Goal: Task Accomplishment & Management: Complete application form

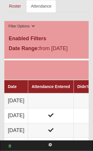
scroll to position [380, 0]
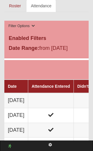
click at [57, 102] on td at bounding box center [51, 100] width 46 height 15
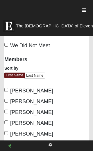
scroll to position [175, 0]
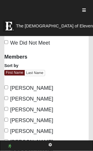
click at [4, 95] on label "Cindy Arocho" at bounding box center [28, 99] width 49 height 8
click at [4, 96] on input "Cindy Arocho" at bounding box center [6, 98] width 4 height 4
checkbox input "true"
click at [5, 107] on input "David Piper" at bounding box center [6, 109] width 4 height 4
checkbox input "true"
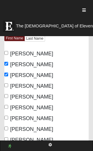
scroll to position [210, 0]
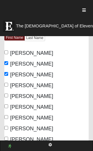
click at [8, 94] on input "[PERSON_NAME]" at bounding box center [6, 96] width 4 height 4
checkbox input "true"
click at [8, 105] on input "[PERSON_NAME]" at bounding box center [6, 107] width 4 height 4
checkbox input "true"
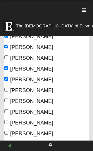
scroll to position [239, 0]
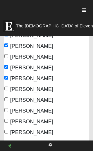
click at [5, 98] on input "[PERSON_NAME]" at bounding box center [6, 100] width 4 height 4
checkbox input "true"
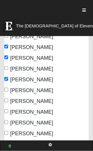
scroll to position [260, 0]
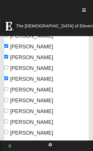
click at [6, 98] on input "[PERSON_NAME]" at bounding box center [6, 100] width 4 height 4
checkbox input "true"
click at [6, 108] on label "[PERSON_NAME]" at bounding box center [28, 112] width 49 height 8
click at [6, 109] on input "[PERSON_NAME]" at bounding box center [6, 111] width 4 height 4
checkbox input "true"
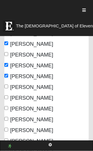
scroll to position [295, 0]
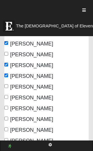
click at [8, 106] on input "[PERSON_NAME]" at bounding box center [6, 108] width 4 height 4
checkbox input "true"
click at [8, 117] on input "[PERSON_NAME]" at bounding box center [6, 119] width 4 height 4
checkbox input "true"
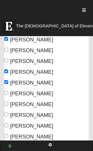
scroll to position [331, 0]
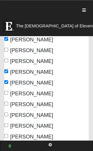
click at [7, 113] on input "[PERSON_NAME]" at bounding box center [6, 115] width 4 height 4
checkbox input "true"
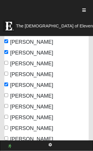
scroll to position [362, 0]
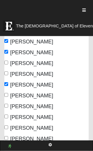
click at [8, 126] on input "[PERSON_NAME]" at bounding box center [6, 128] width 4 height 4
checkbox input "true"
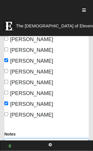
click at [47, 139] on textarea "Notes" at bounding box center [46, 150] width 85 height 22
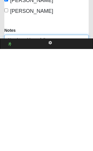
scroll to position [400, 0]
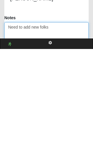
type textarea "Need to add new folks"
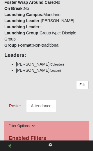
scroll to position [280, 0]
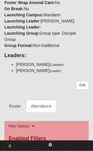
click at [11, 110] on link "Roster" at bounding box center [14, 106] width 21 height 12
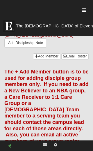
scroll to position [1885, 0]
click at [47, 60] on link "Add Member" at bounding box center [46, 56] width 27 height 6
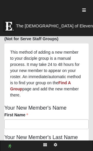
scroll to position [159, 0]
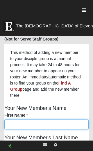
click at [43, 120] on input "First Name" at bounding box center [46, 125] width 85 height 10
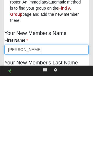
type input "[PERSON_NAME]"
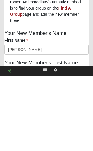
click at [33, 149] on input "Last Name" at bounding box center [46, 154] width 85 height 10
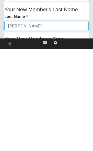
type input "Hawkins"
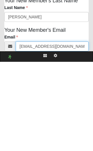
scroll to position [287, 0]
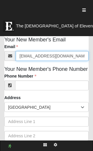
type input "jessiedrewh@gmail.com"
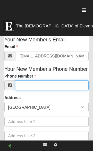
click at [41, 81] on input "Phone Number" at bounding box center [52, 86] width 74 height 10
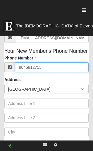
scroll to position [305, 0]
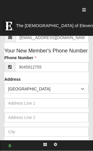
type input "(904) 581-2755"
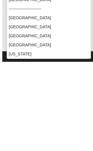
scroll to position [338, 0]
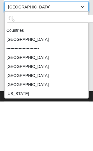
click at [37, 65] on input "search" at bounding box center [53, 69] width 93 height 8
click at [40, 65] on input "search" at bounding box center [53, 69] width 93 height 8
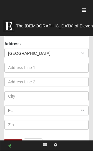
scroll to position [341, 0]
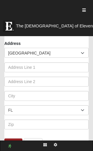
click at [14, 139] on link "Submit" at bounding box center [13, 143] width 18 height 8
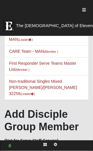
scroll to position [58, 0]
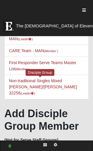
click at [44, 79] on link "Non-traditional Singles Mixed [PERSON_NAME]/[PERSON_NAME] 32256 (Leader )" at bounding box center [43, 87] width 68 height 17
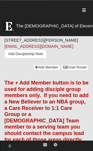
scroll to position [1874, 0]
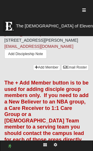
click at [45, 71] on link "Add Member" at bounding box center [46, 68] width 27 height 6
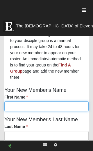
click at [46, 102] on input "First Name" at bounding box center [46, 107] width 85 height 10
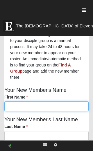
scroll to position [178, 0]
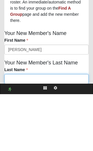
click at [53, 131] on input "Last Name" at bounding box center [46, 136] width 85 height 10
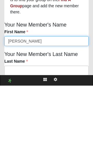
click at [24, 102] on input "[PERSON_NAME]" at bounding box center [46, 107] width 85 height 10
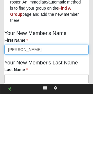
click at [24, 102] on input "[PERSON_NAME]" at bounding box center [46, 107] width 85 height 10
click at [23, 102] on input "[PERSON_NAME]" at bounding box center [46, 107] width 85 height 10
type input "[PERSON_NAME]"
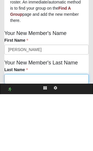
click at [27, 131] on input "Last Name" at bounding box center [46, 136] width 85 height 10
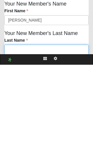
click at [25, 131] on input "Last Name" at bounding box center [46, 136] width 85 height 10
paste input "Cranford"
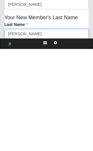
type input "Cranford"
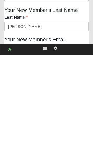
scroll to position [198, 0]
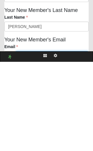
type input "eydiecranford@outlook.com"
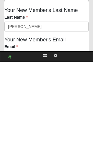
scroll to position [287, 0]
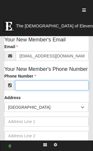
click at [41, 81] on input "Phone Number" at bounding box center [52, 86] width 74 height 10
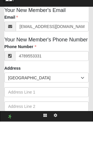
type input "(478) 955-3331"
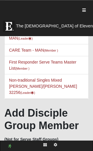
scroll to position [59, 0]
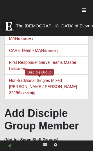
click at [49, 78] on link "Non-traditional Singles Mixed Valle/Mooneyhan 32256 (Leader )" at bounding box center [43, 86] width 68 height 17
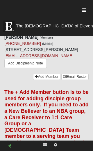
scroll to position [1865, 0]
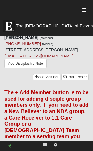
click at [46, 80] on link "Add Member" at bounding box center [46, 77] width 27 height 6
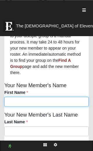
click at [38, 97] on input "First Name" at bounding box center [46, 102] width 85 height 10
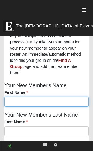
scroll to position [182, 0]
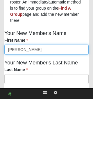
type input "Barb"
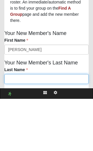
click at [33, 126] on input "Last Name" at bounding box center [46, 131] width 85 height 10
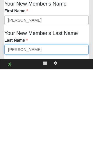
type input "Remick"
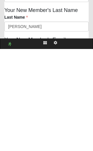
scroll to position [198, 0]
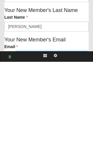
type input "barbara_remick@msn.com"
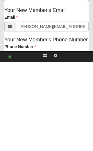
type input "(616) 218-6607"
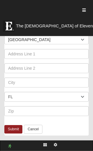
scroll to position [355, 0]
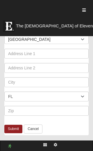
click at [13, 125] on link "Submit" at bounding box center [13, 129] width 18 height 8
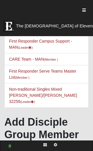
scroll to position [50, 0]
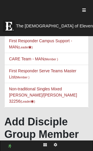
click at [45, 87] on link "Non-traditional Singles Mixed Valle/Mooneyhan 32256 (Leader )" at bounding box center [43, 95] width 68 height 17
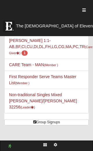
scroll to position [93, 0]
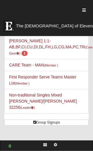
click at [60, 93] on link "Non-traditional Singles Mixed [PERSON_NAME]/[PERSON_NAME] 32256 (Leader )" at bounding box center [43, 101] width 68 height 17
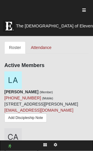
scroll to position [533, 0]
